Goal: Information Seeking & Learning: Learn about a topic

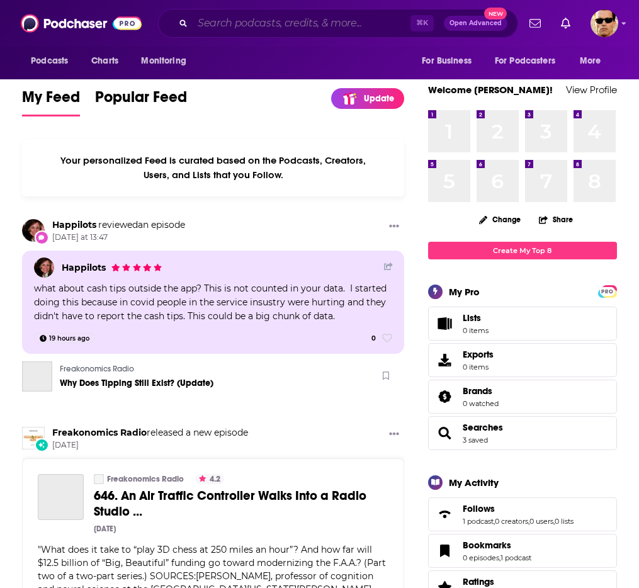
click at [241, 24] on input "Search podcasts, credits, & more..." at bounding box center [302, 23] width 218 height 20
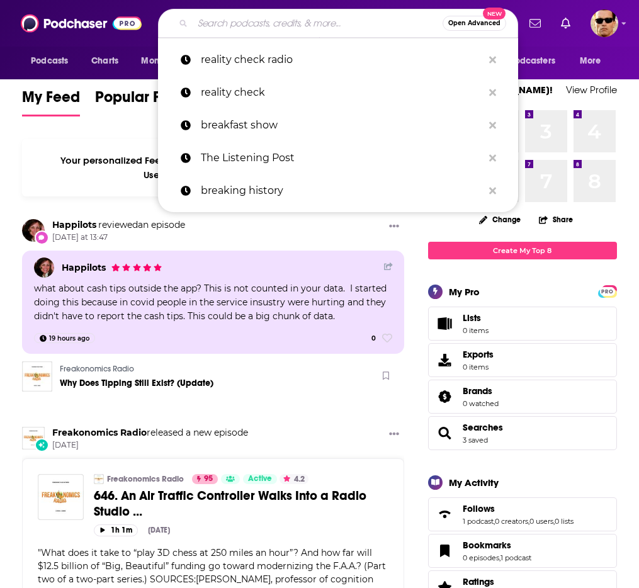
paste input "Faithful Politics"
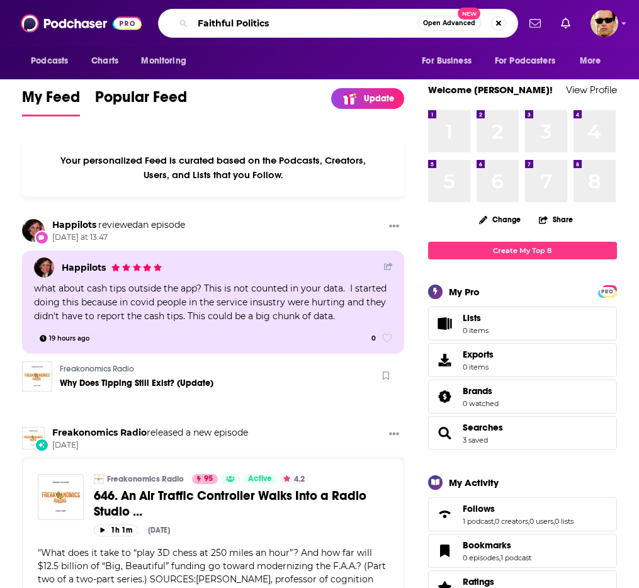
type input "Faithful Politics"
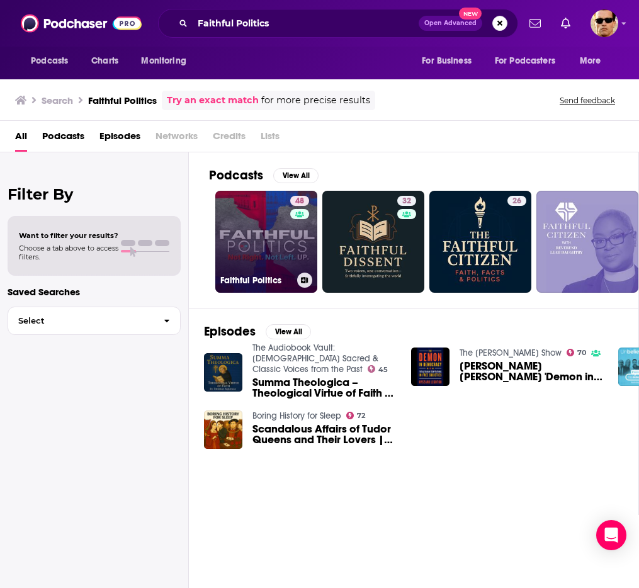
click at [252, 227] on link "48 Faithful Politics" at bounding box center [266, 242] width 102 height 102
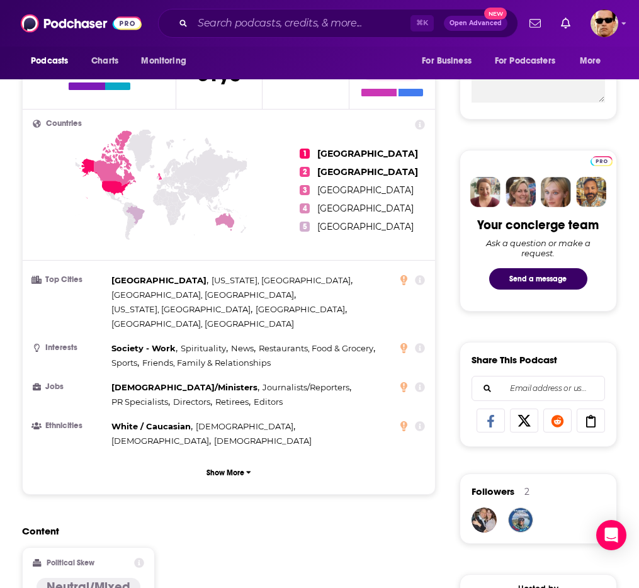
scroll to position [489, 0]
